Goal: Information Seeking & Learning: Learn about a topic

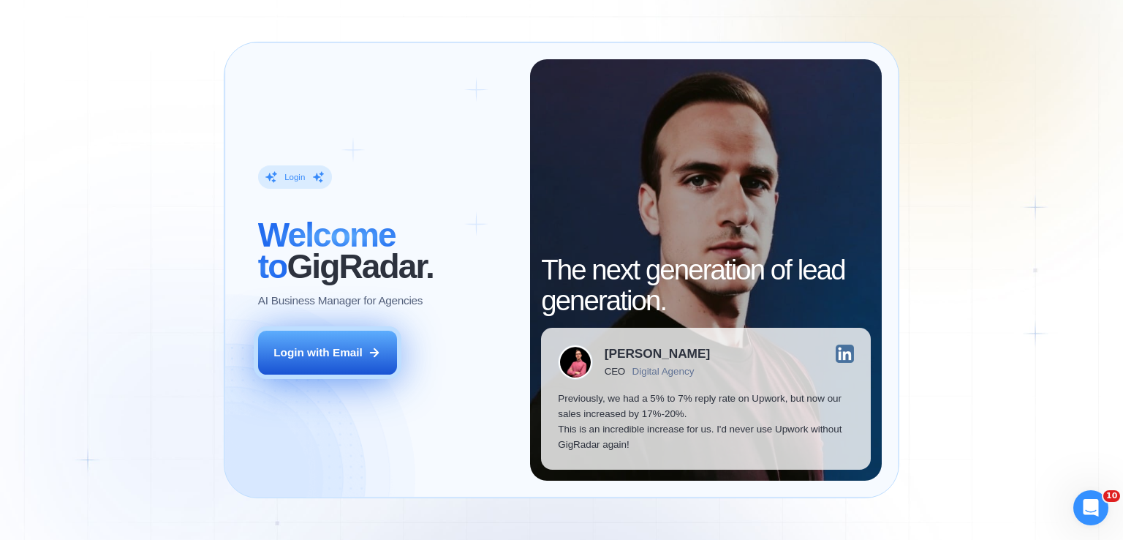
click at [325, 361] on button "Login with Email" at bounding box center [327, 353] width 139 height 44
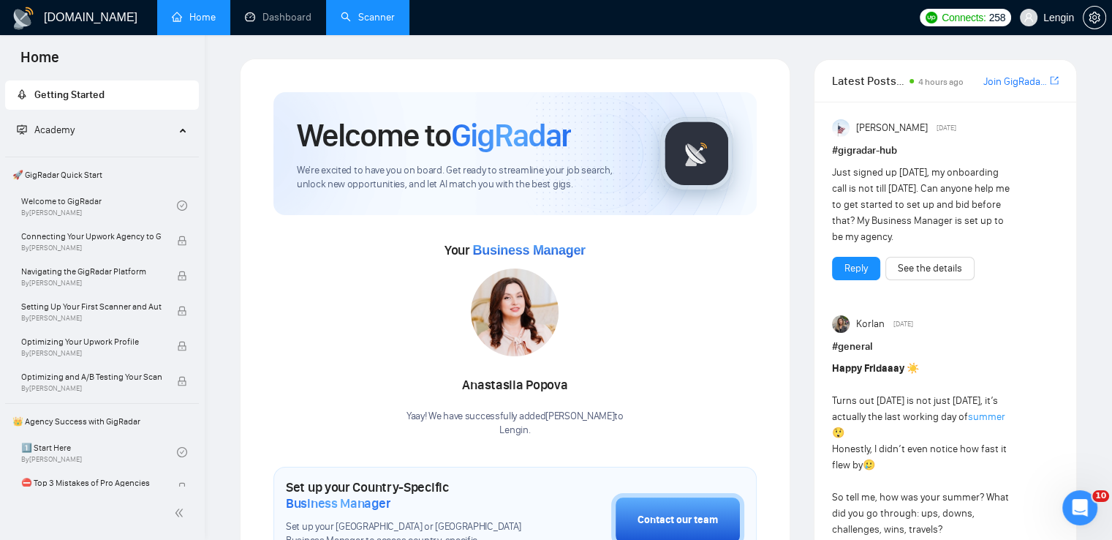
click at [354, 18] on link "Scanner" at bounding box center [368, 17] width 54 height 12
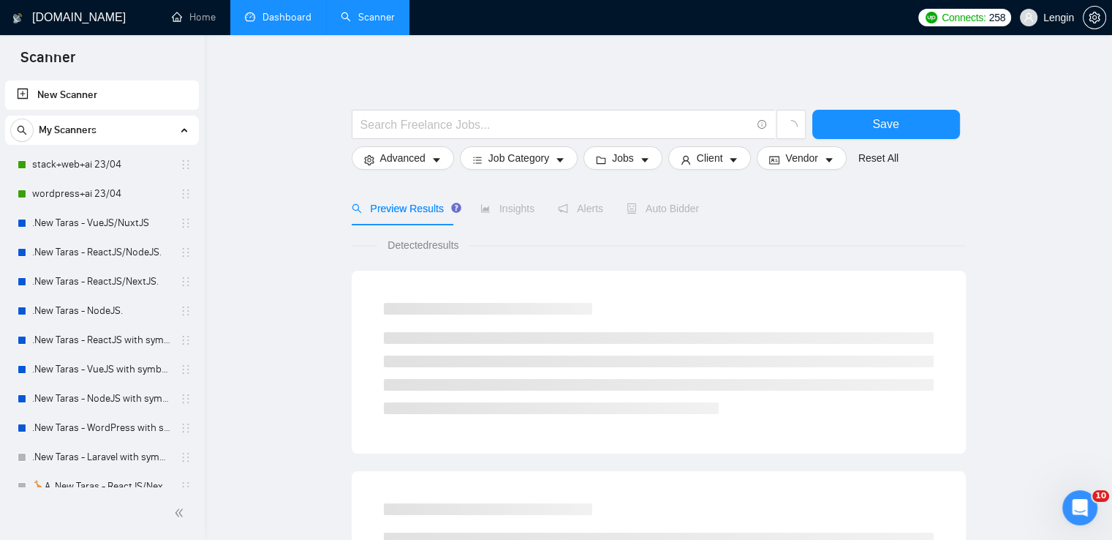
click at [288, 17] on link "Dashboard" at bounding box center [278, 17] width 67 height 12
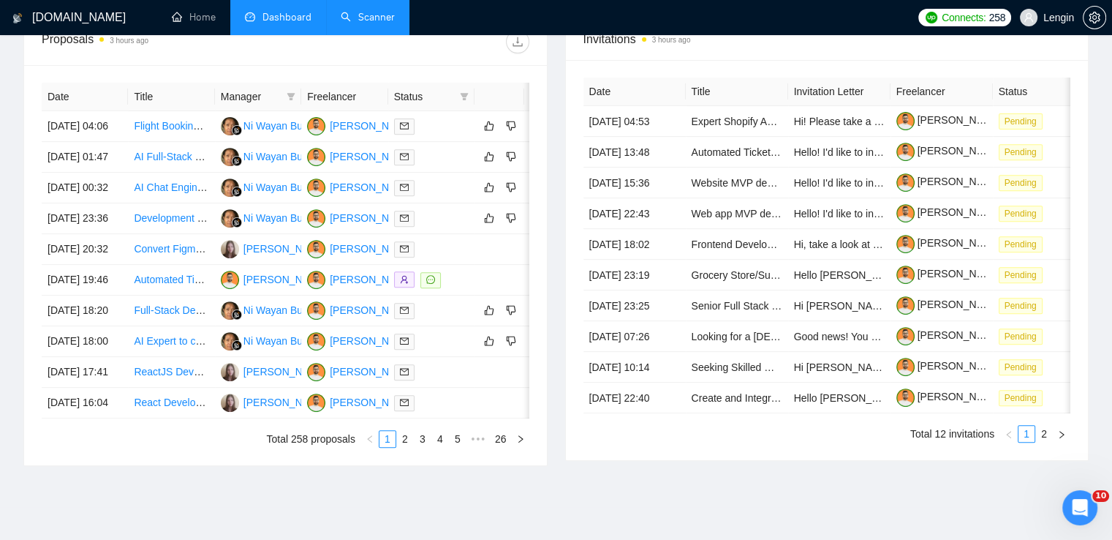
scroll to position [554, 0]
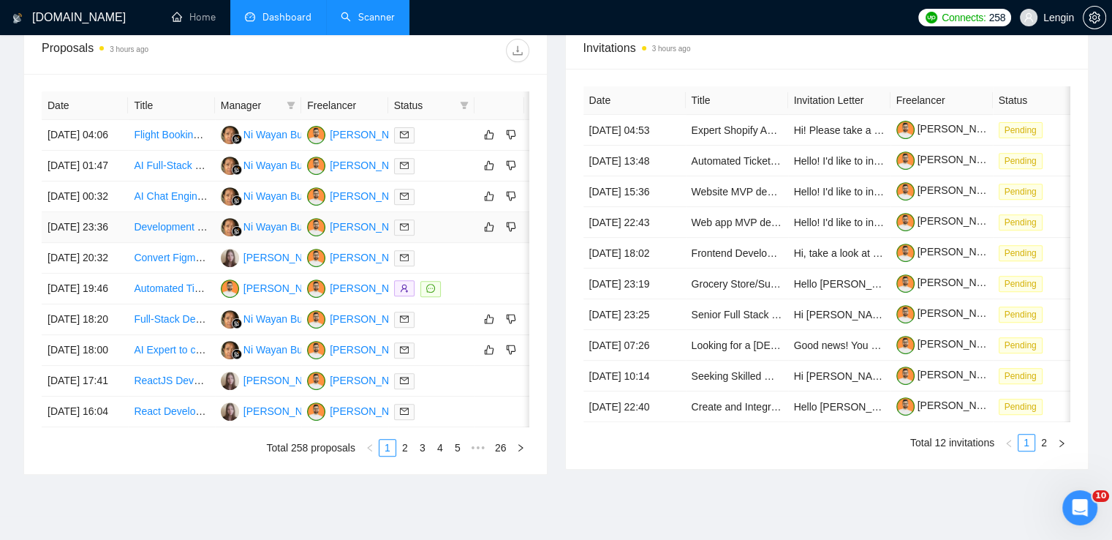
click at [170, 243] on td "Development of a Simple Point of Sale Android App" at bounding box center [171, 227] width 86 height 31
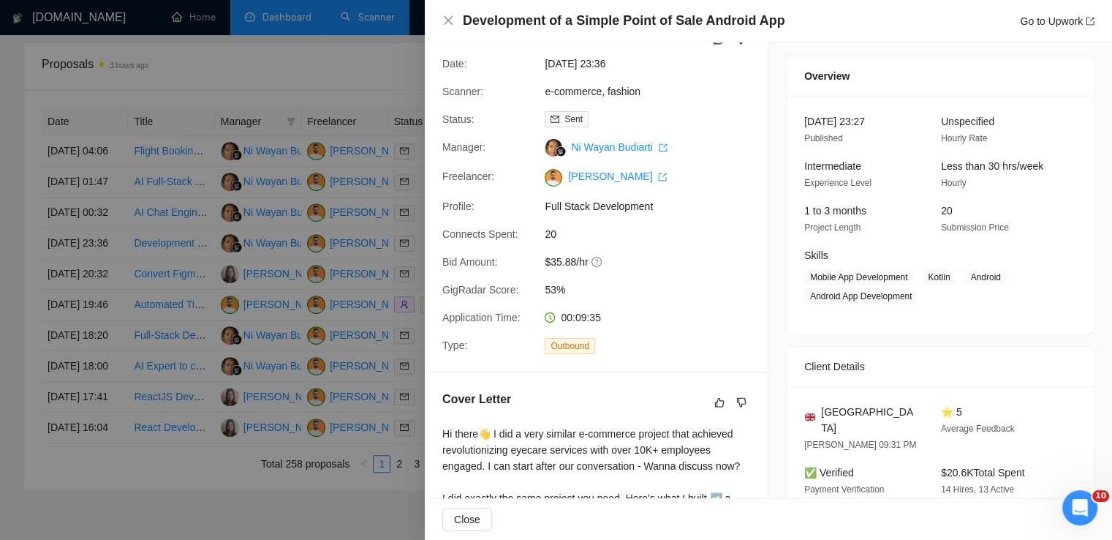
scroll to position [0, 0]
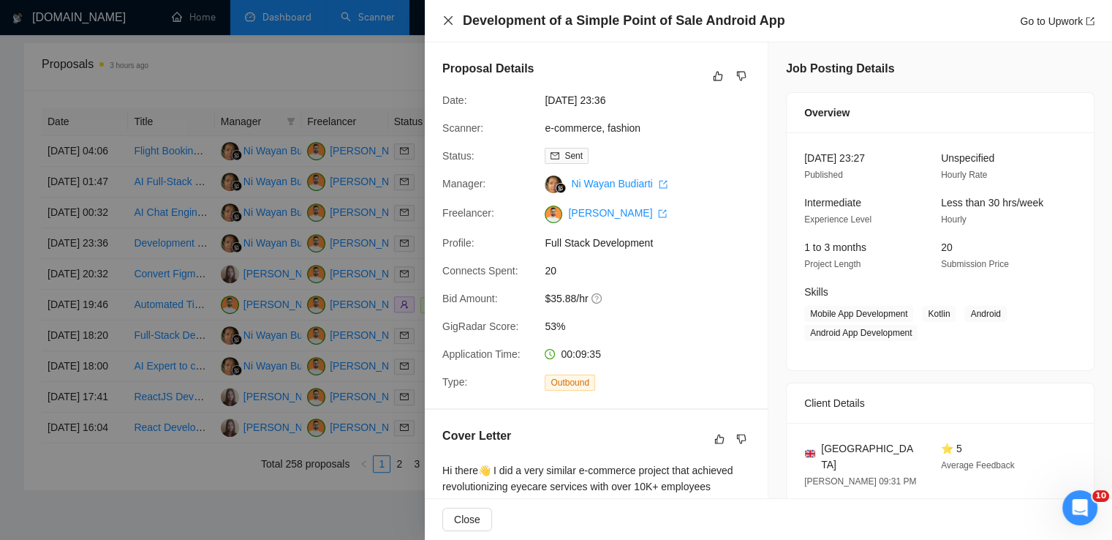
click at [445, 24] on icon "close" at bounding box center [448, 20] width 9 height 9
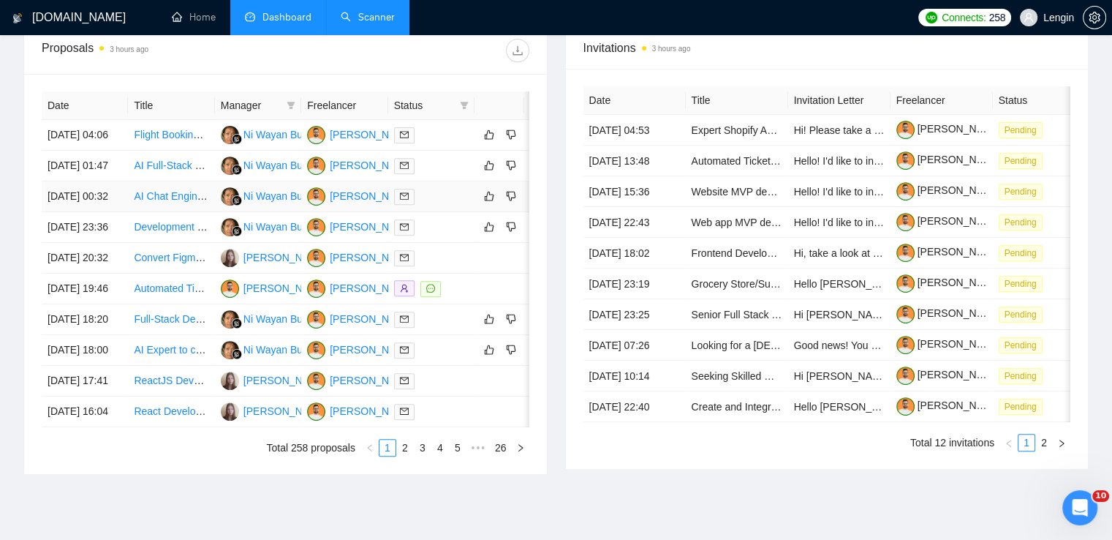
click at [183, 212] on td "AI Chat Engine App Development in Native React" at bounding box center [171, 196] width 86 height 31
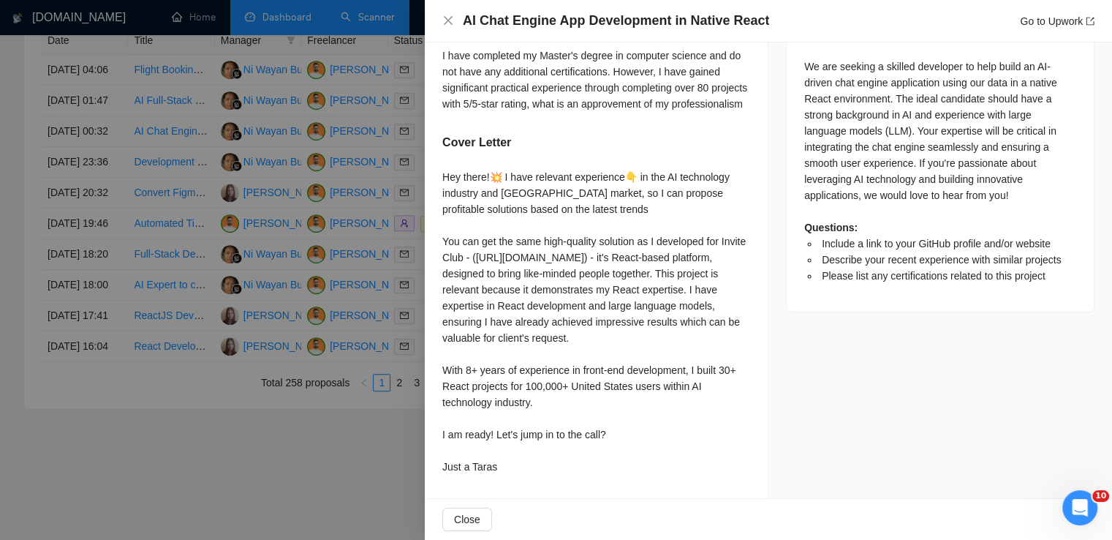
scroll to position [690, 0]
click at [447, 17] on icon "close" at bounding box center [448, 21] width 12 height 12
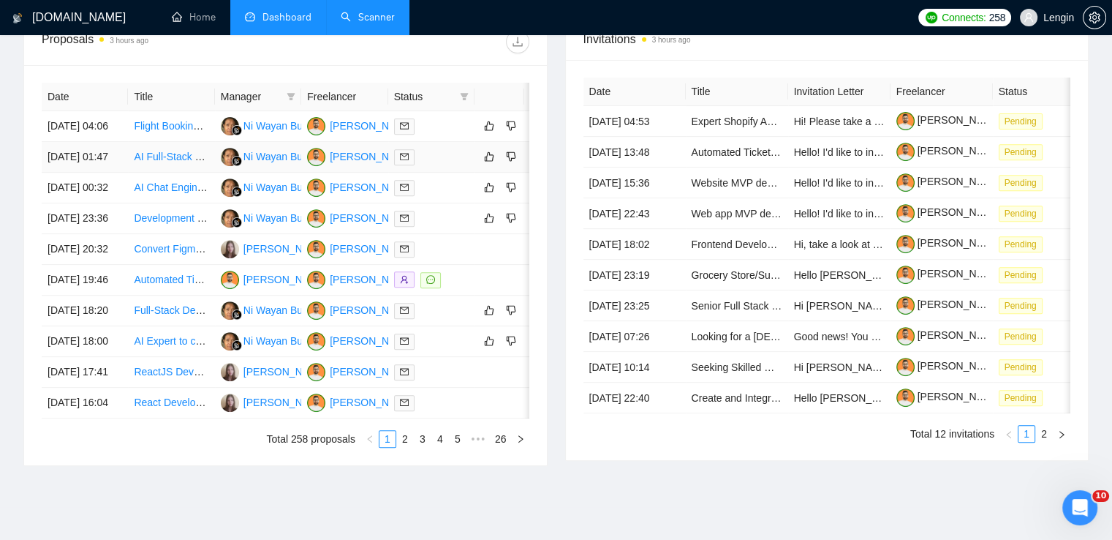
scroll to position [550, 0]
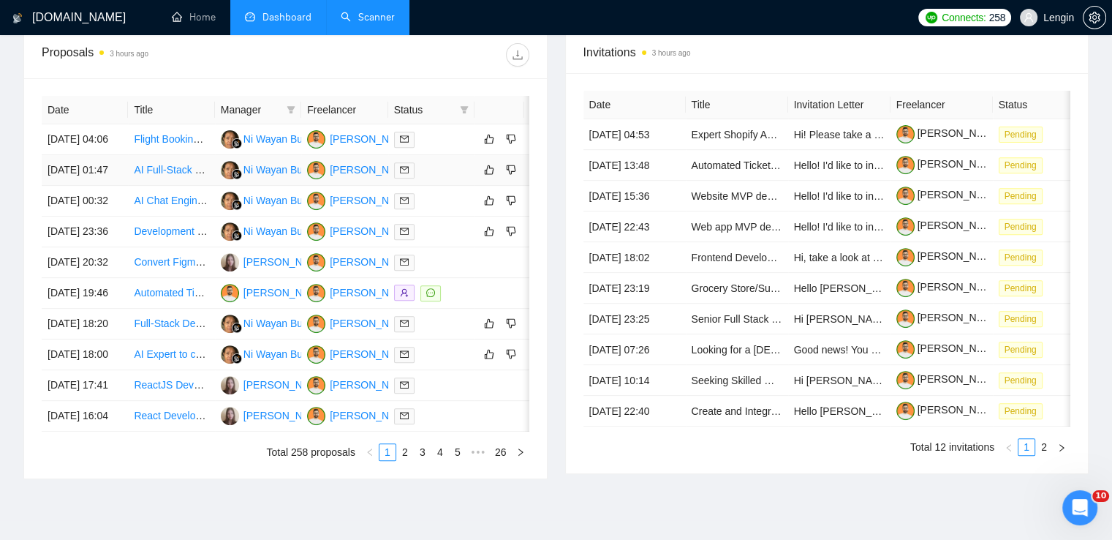
click at [194, 186] on td "AI Full-Stack Engineer for Financial Data Integration" at bounding box center [171, 170] width 86 height 31
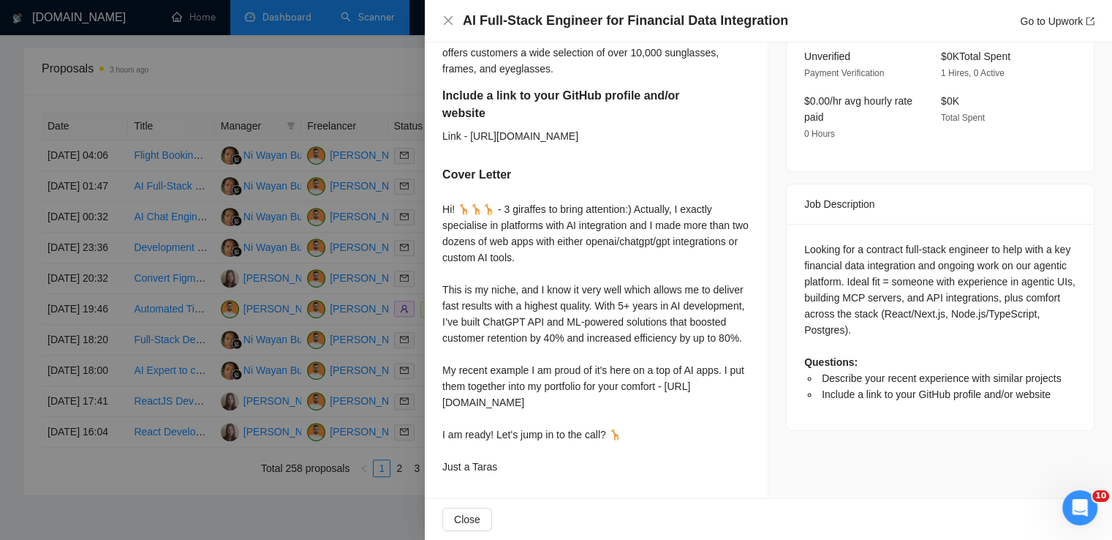
scroll to position [0, 0]
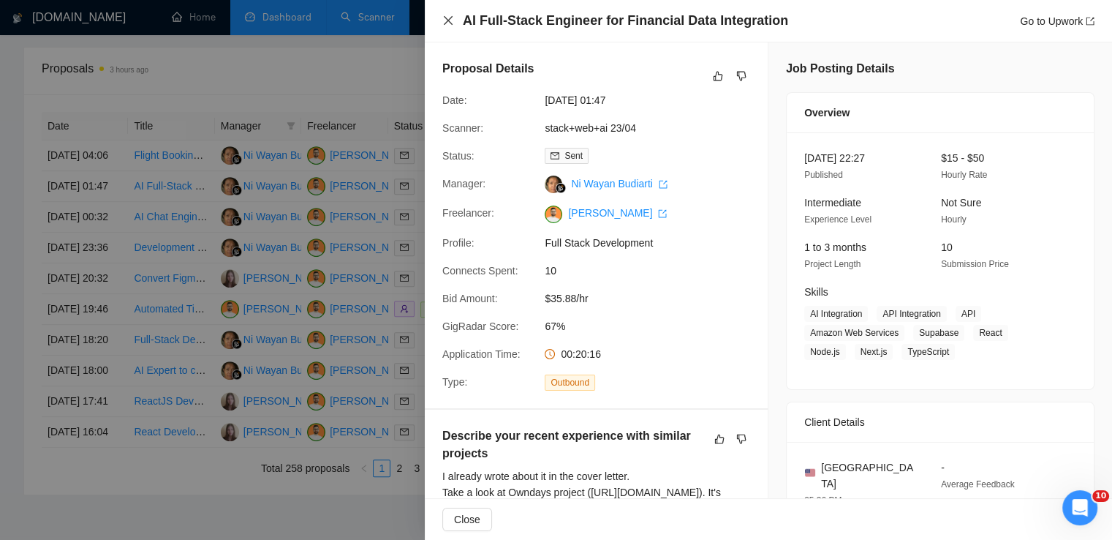
click at [450, 16] on icon "close" at bounding box center [448, 21] width 12 height 12
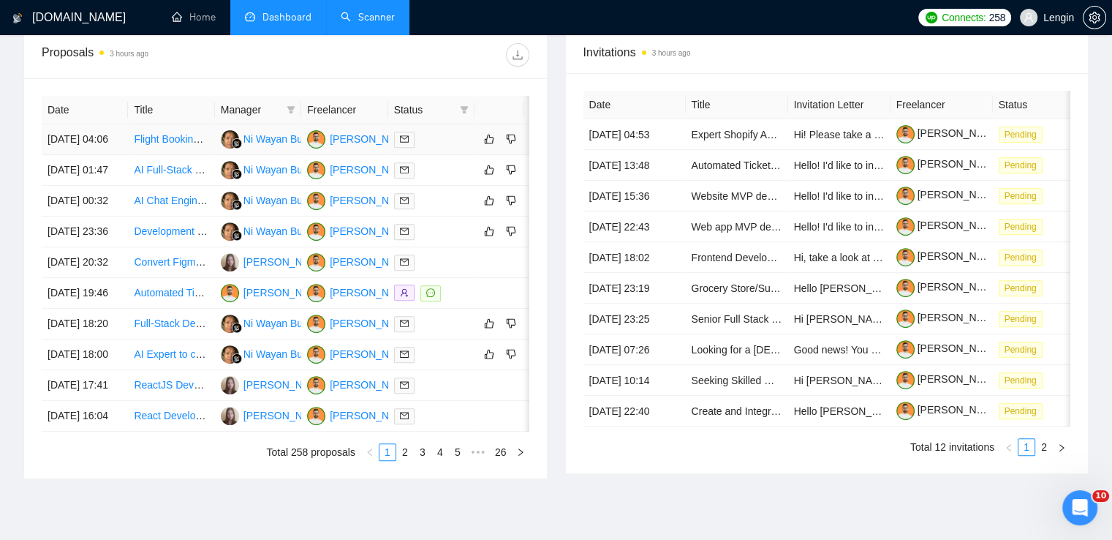
click at [187, 155] on td "Flight Booking Software Development" at bounding box center [171, 139] width 86 height 31
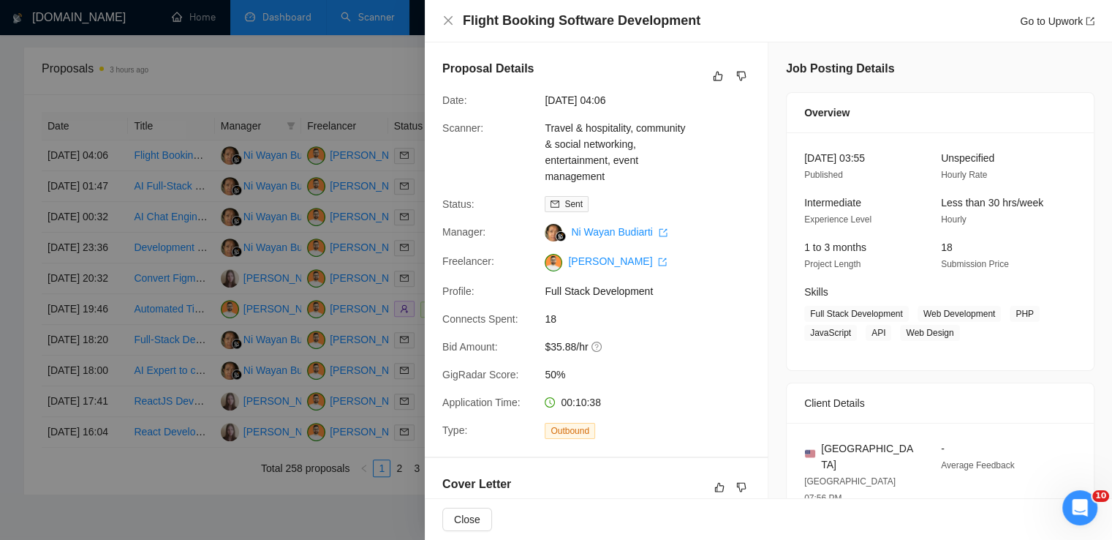
scroll to position [439, 0]
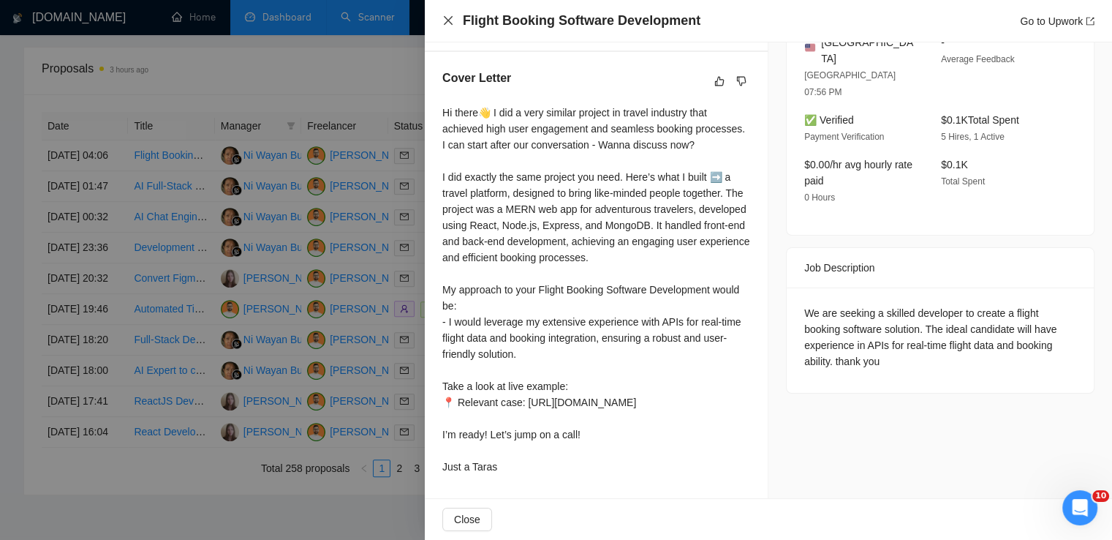
click at [448, 20] on icon "close" at bounding box center [448, 20] width 9 height 9
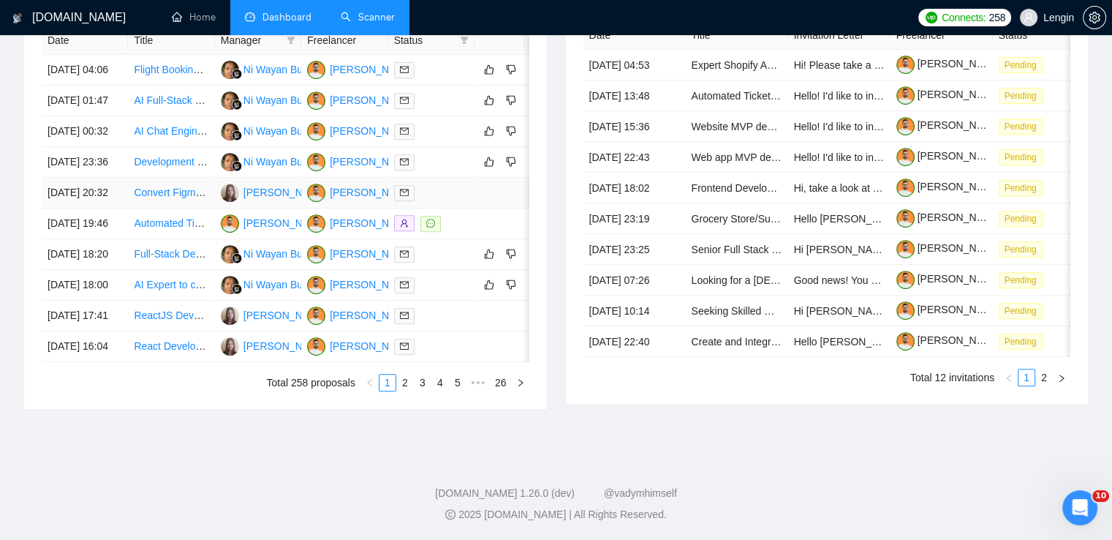
scroll to position [652, 0]
click at [404, 391] on link "2" at bounding box center [405, 382] width 16 height 16
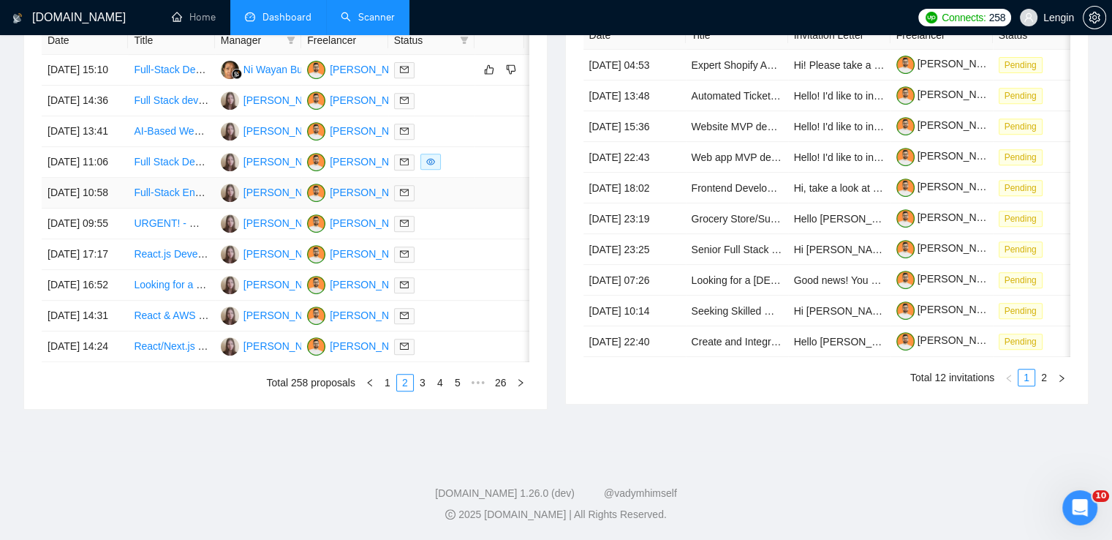
scroll to position [667, 0]
click at [423, 391] on link "3" at bounding box center [423, 382] width 16 height 16
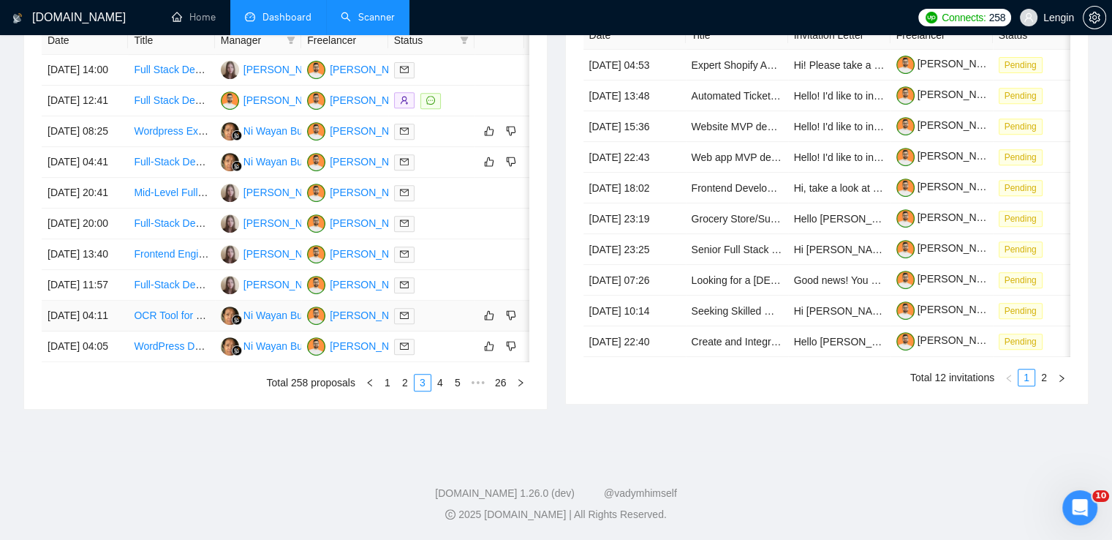
scroll to position [721, 0]
click at [434, 391] on link "4" at bounding box center [440, 382] width 16 height 16
click at [442, 391] on link "5" at bounding box center [440, 382] width 16 height 16
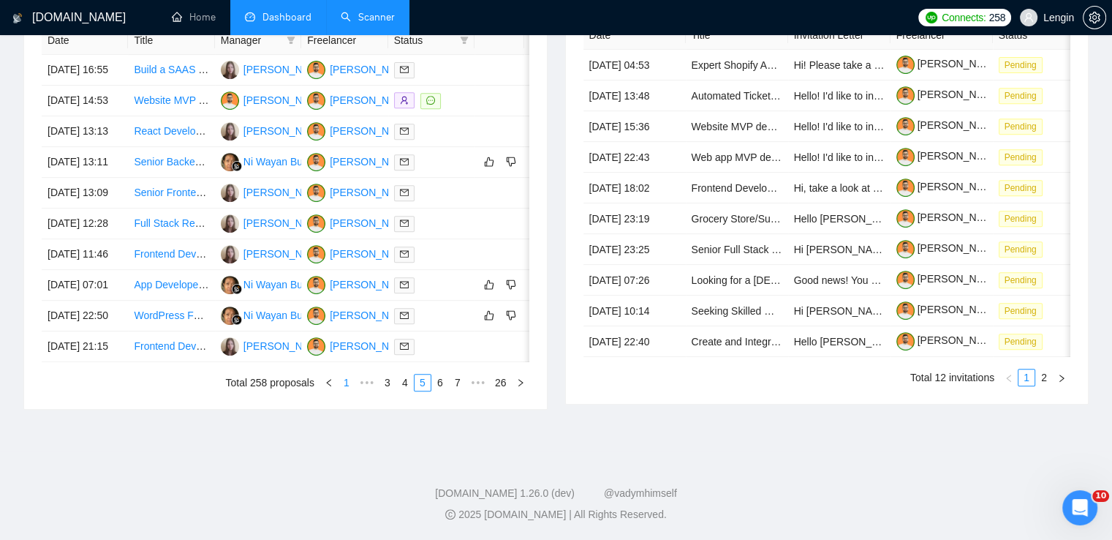
click at [351, 391] on link "1" at bounding box center [347, 382] width 16 height 16
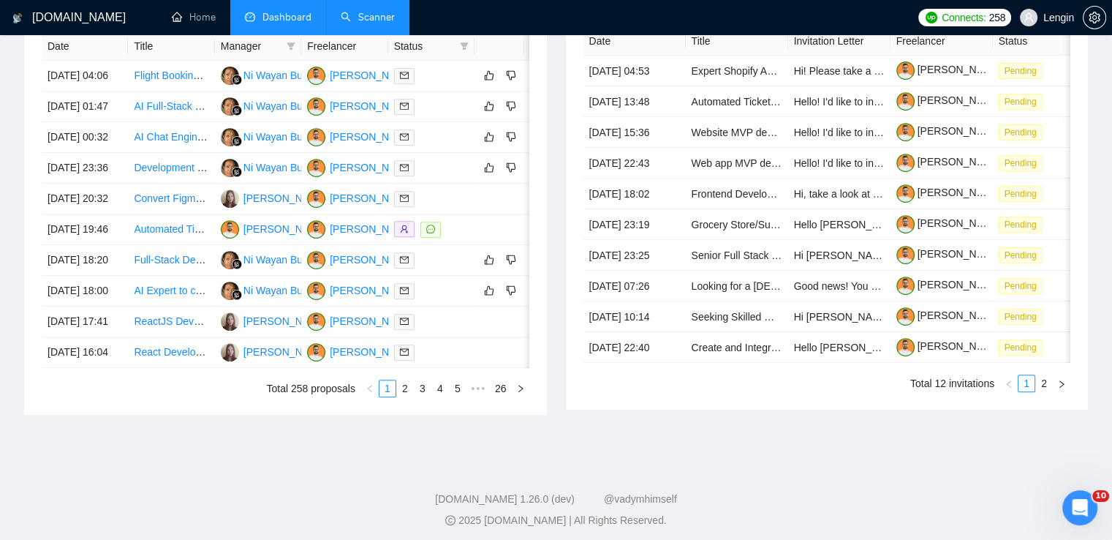
scroll to position [613, 0]
